Goal: Check status: Check status

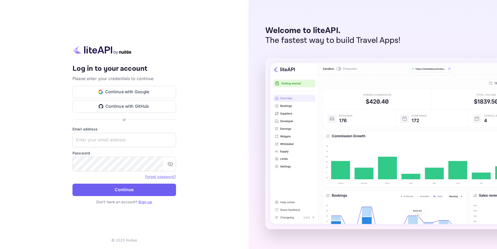
type input "[EMAIL_ADDRESS][DOMAIN_NAME]"
click at [111, 190] on button "Continue" at bounding box center [123, 190] width 103 height 12
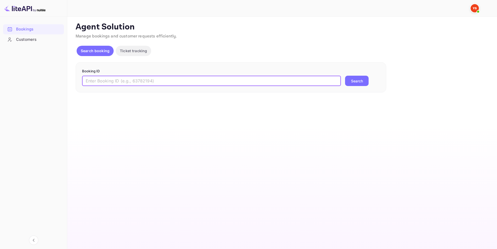
click at [169, 80] on input "text" at bounding box center [211, 81] width 259 height 10
paste input "9051213"
type input "9051213"
click at [345, 76] on button "Search" at bounding box center [357, 81] width 24 height 10
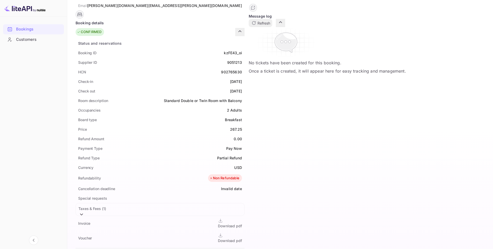
scroll to position [103, 0]
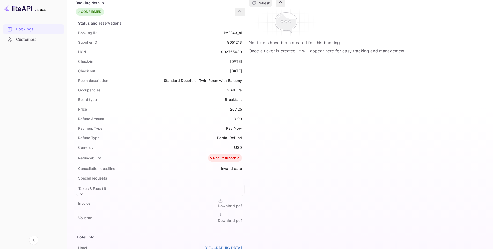
click at [242, 218] on div "Download pdf" at bounding box center [230, 220] width 24 height 5
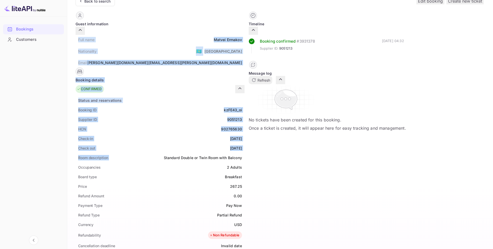
scroll to position [129, 0]
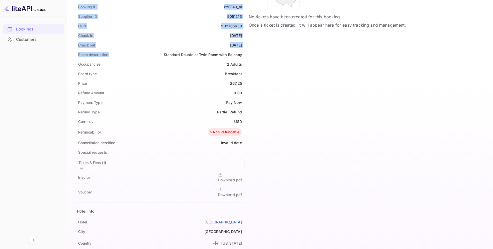
drag, startPoint x: 71, startPoint y: 57, endPoint x: 274, endPoint y: 218, distance: 258.4
click at [274, 218] on div "Unsaved Changes Ticket Affiliate URL [URL][DOMAIN_NAME] Business partner name N…" at bounding box center [276, 91] width 419 height 409
copy div "Full name [PERSON_NAME] Nationality 🇰🇿 [DEMOGRAPHIC_DATA] Email [PERSON_NAME][D…"
click at [206, 69] on div "Board type Breakfast" at bounding box center [160, 74] width 169 height 10
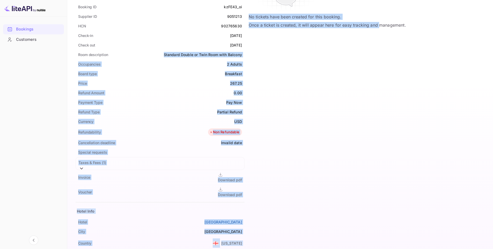
drag, startPoint x: 188, startPoint y: 46, endPoint x: 280, endPoint y: 47, distance: 91.3
click at [280, 47] on div "Guest information Full name [PERSON_NAME] Nationality 🇰🇿 [DEMOGRAPHIC_DATA] Ema…" at bounding box center [277, 100] width 412 height 393
click at [244, 50] on div "Room description Standard Double or Twin Room with Balcony" at bounding box center [160, 55] width 169 height 10
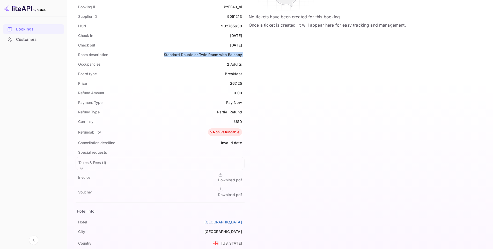
drag, startPoint x: 274, startPoint y: 47, endPoint x: 194, endPoint y: 47, distance: 80.2
click at [194, 50] on div "Room description Standard Double or Twin Room with Balcony" at bounding box center [160, 55] width 169 height 10
